Goal: Navigation & Orientation: Find specific page/section

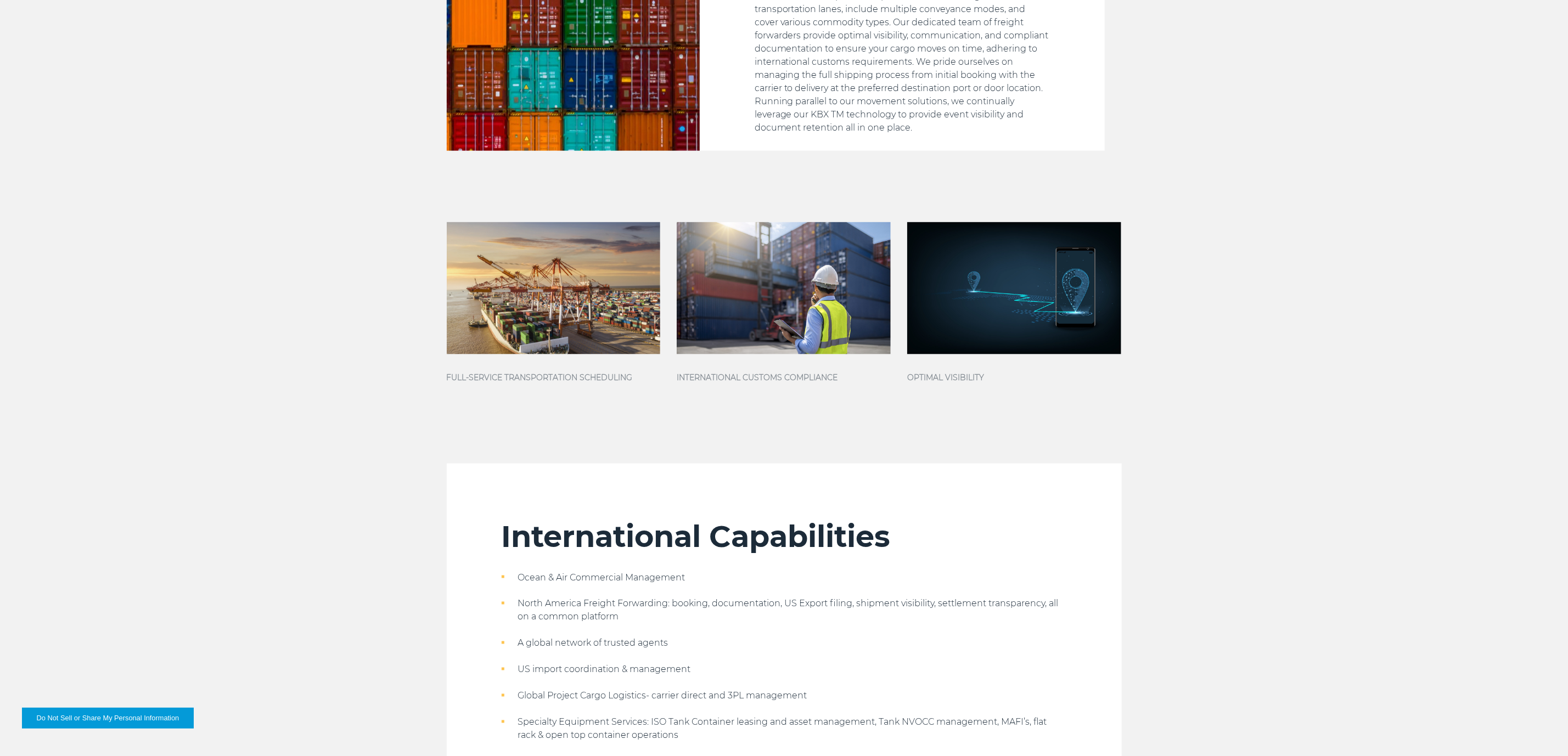
scroll to position [988, 0]
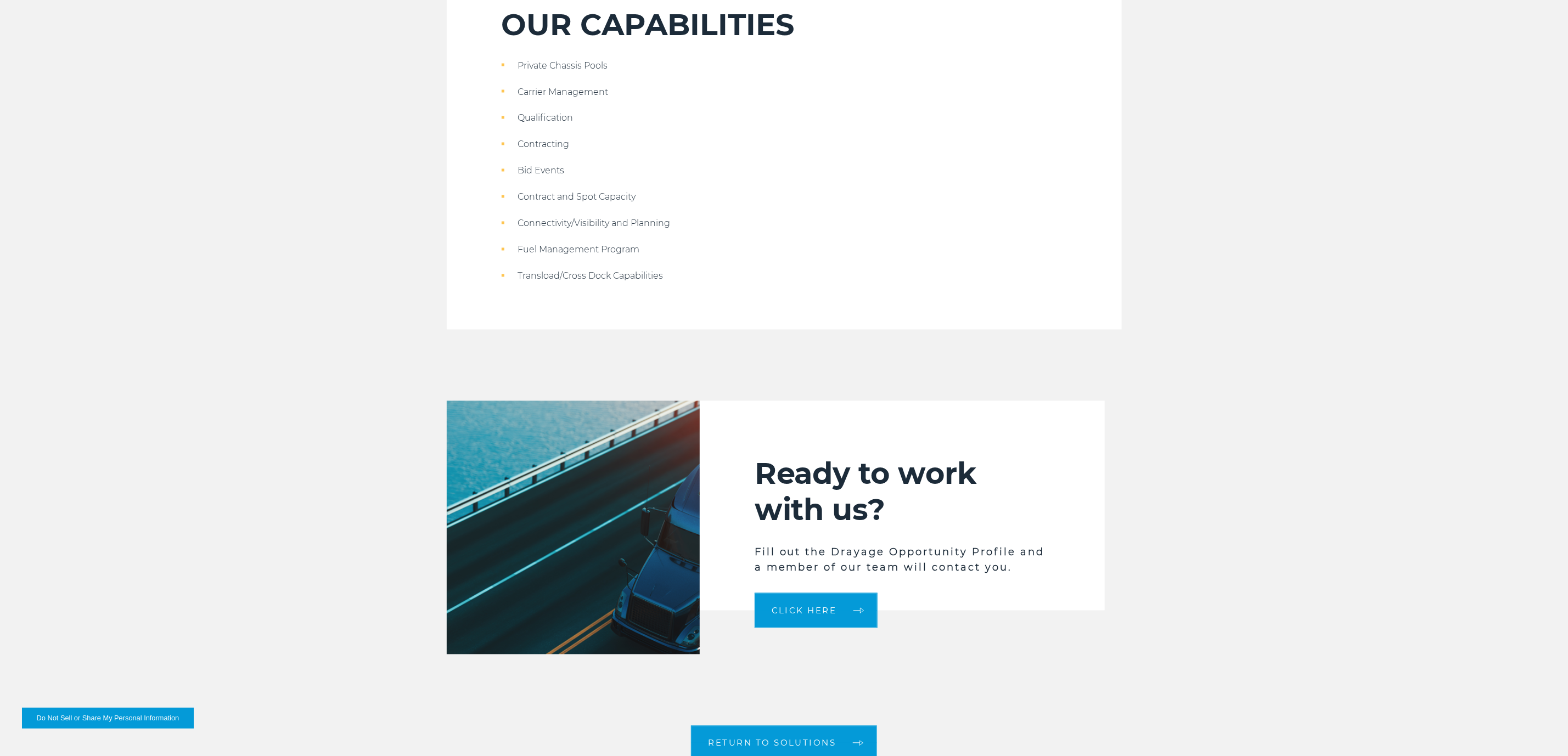
scroll to position [1564, 0]
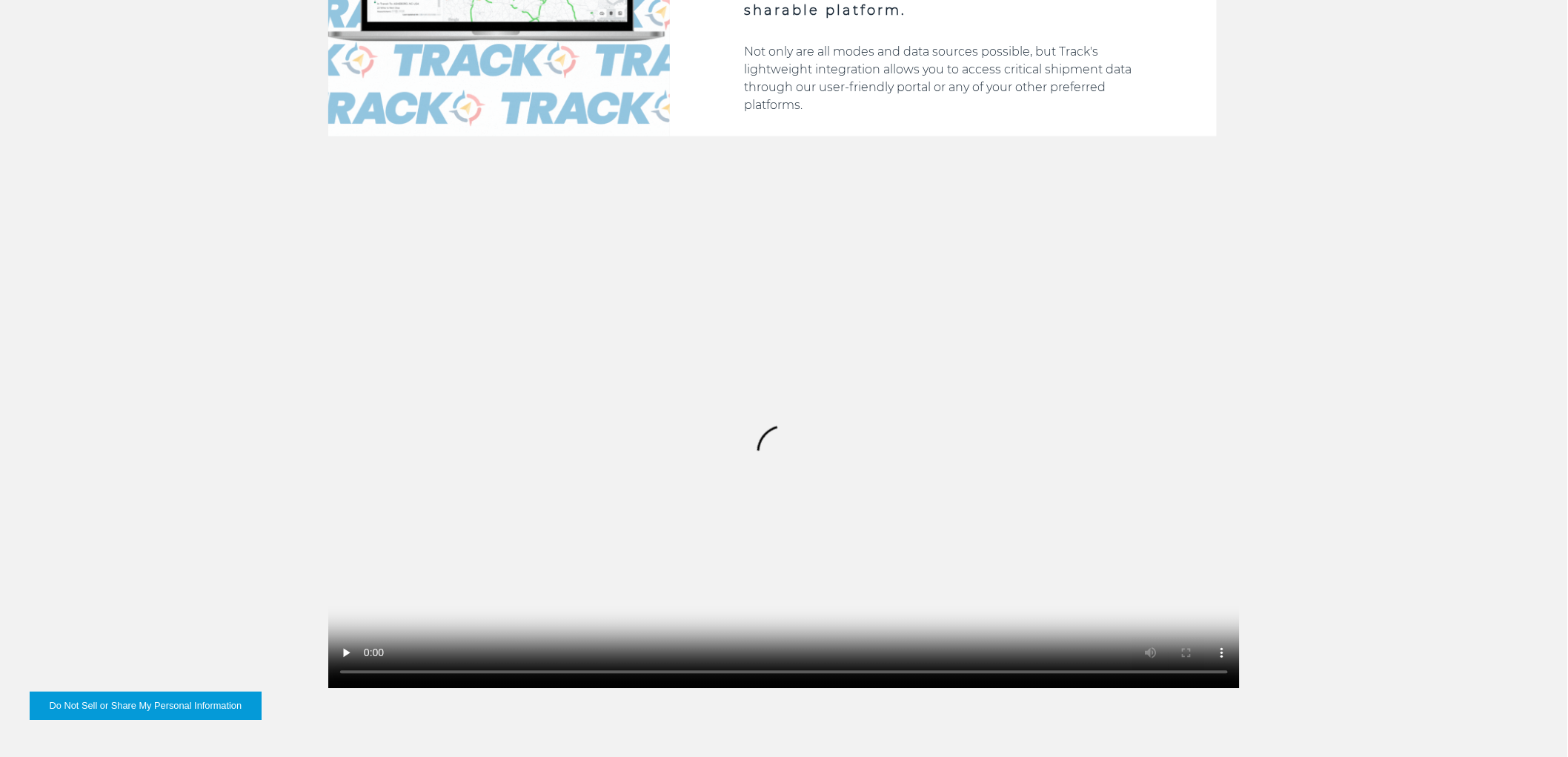
scroll to position [1399, 0]
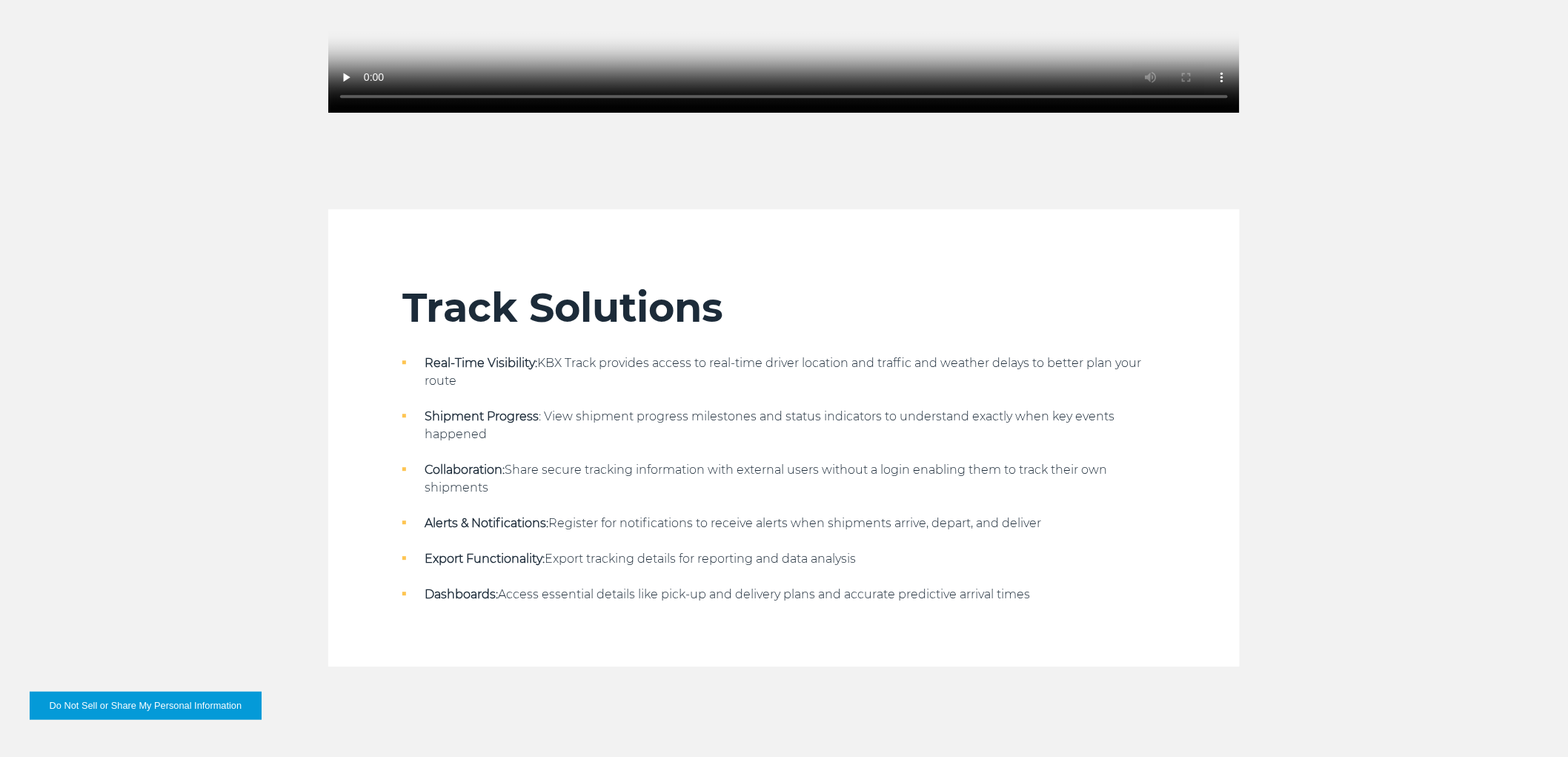
click at [1353, 324] on div "Track Solutions Real-Time Visibility: KBX Track provides access to real-time dr…" at bounding box center [784, 437] width 1568 height 457
click at [187, 455] on div "Track Solutions Real-Time Visibility: KBX Track provides access to real-time dr…" at bounding box center [784, 437] width 1568 height 457
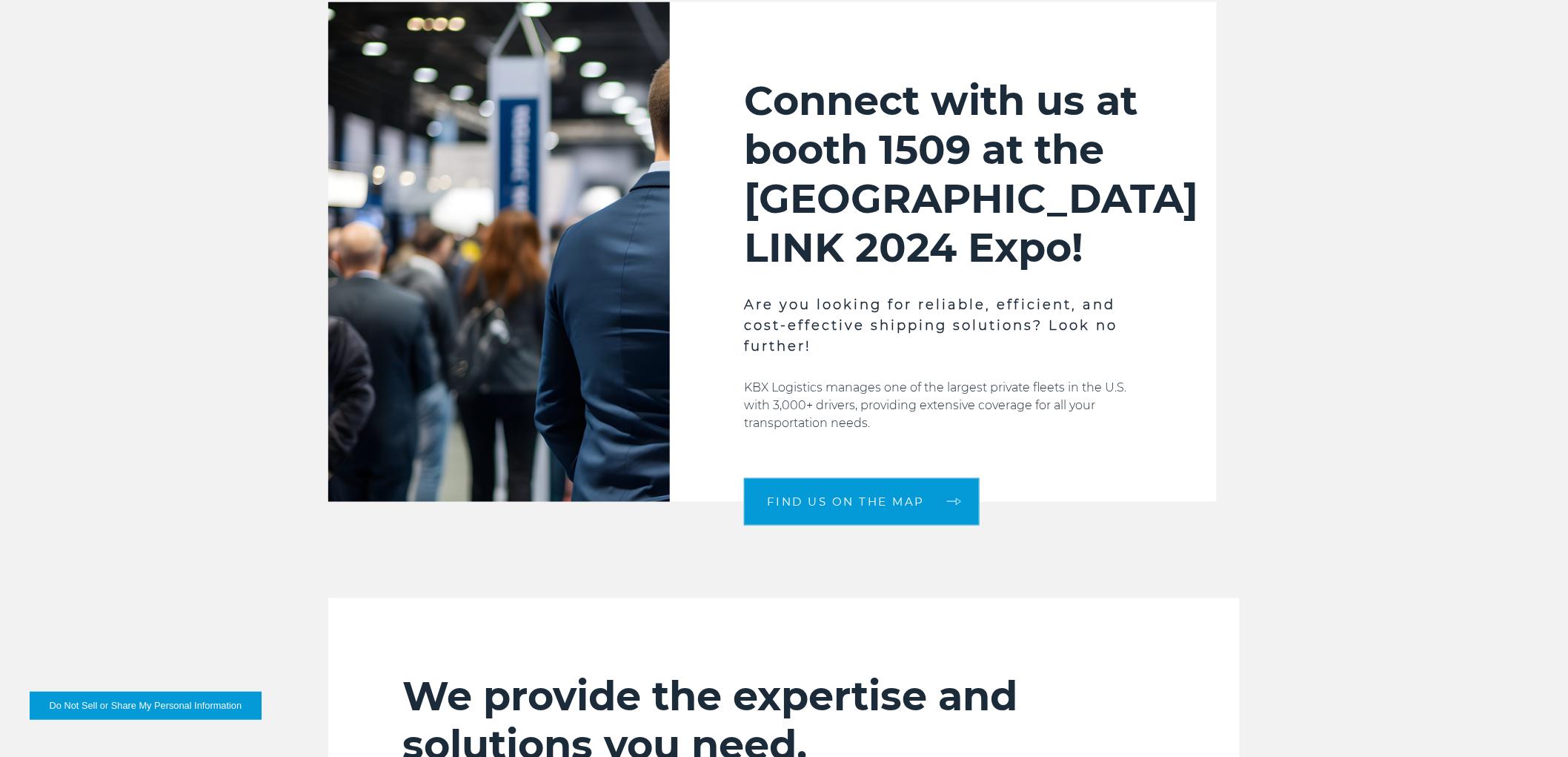
scroll to position [576, 0]
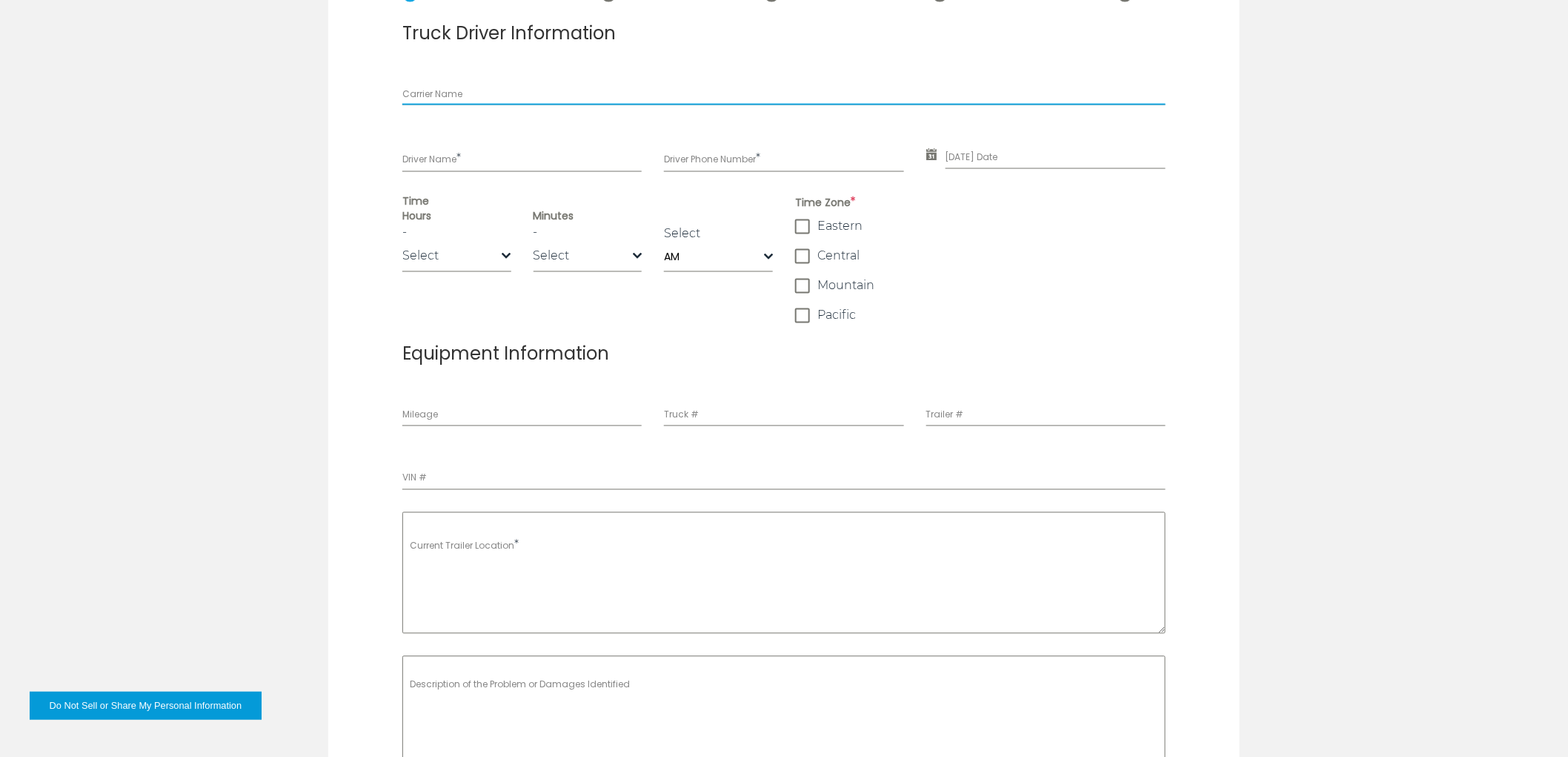
scroll to position [411, 0]
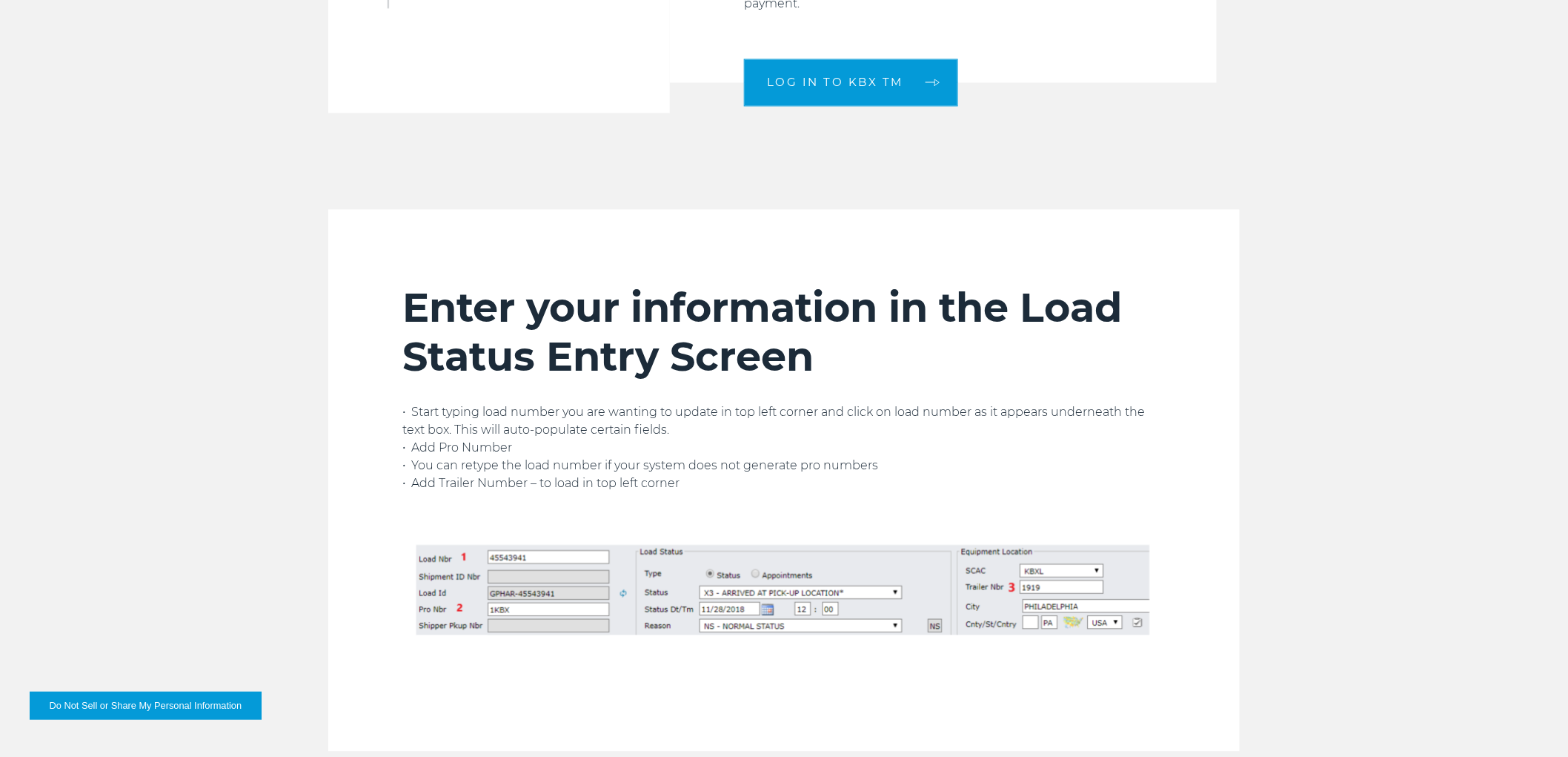
scroll to position [1317, 0]
